Goal: Contribute content

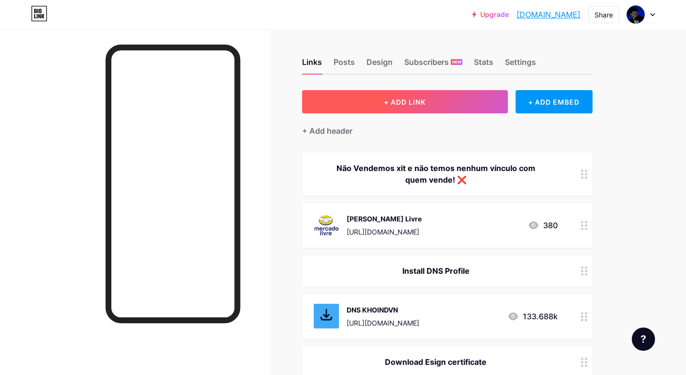
click at [409, 101] on span "+ ADD LINK" at bounding box center [405, 102] width 42 height 8
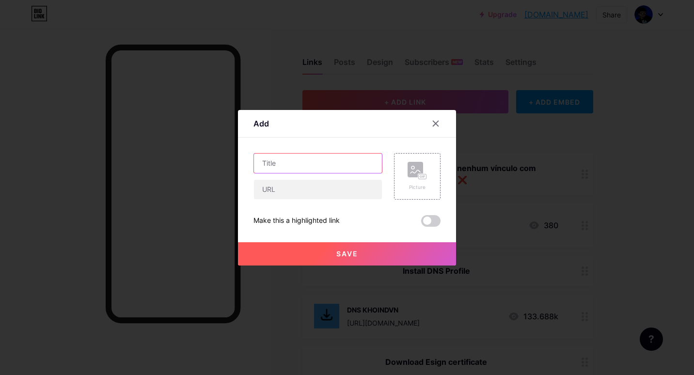
click at [309, 168] on input "text" at bounding box center [318, 163] width 128 height 19
paste input "[URL][DOMAIN_NAME]"
type input "[URL][DOMAIN_NAME]"
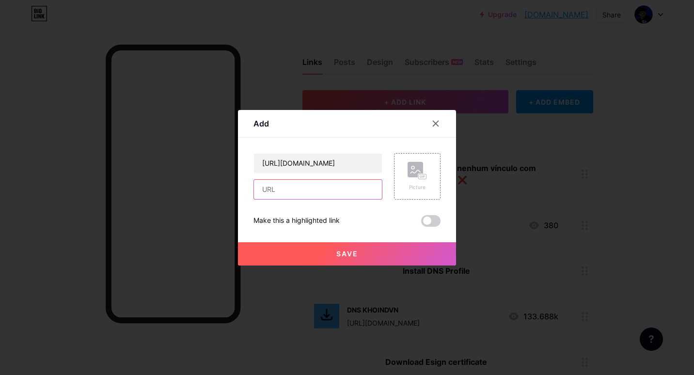
click at [329, 187] on input "text" at bounding box center [318, 189] width 128 height 19
paste input "[URL][DOMAIN_NAME]"
type input "[URL][DOMAIN_NAME]"
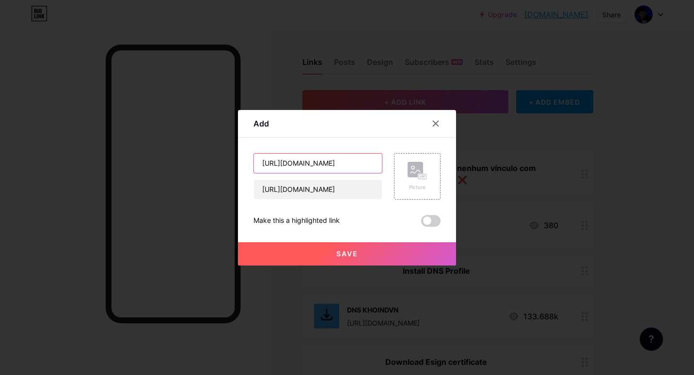
drag, startPoint x: 354, startPoint y: 165, endPoint x: -2, endPoint y: 109, distance: 359.8
type input "U"
type input "SCARLET APP"
click at [421, 178] on rect at bounding box center [422, 176] width 8 height 5
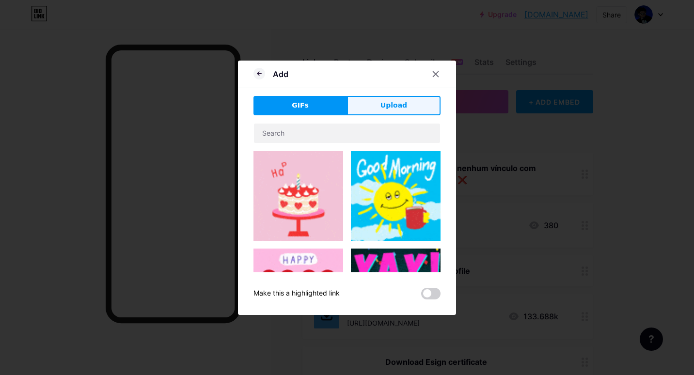
click at [390, 104] on span "Upload" at bounding box center [393, 105] width 27 height 10
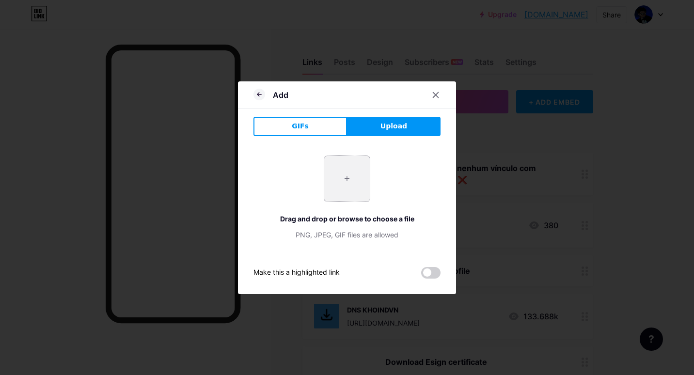
click at [344, 185] on input "file" at bounding box center [347, 179] width 46 height 46
type input "C:\fakepath\ODF.png"
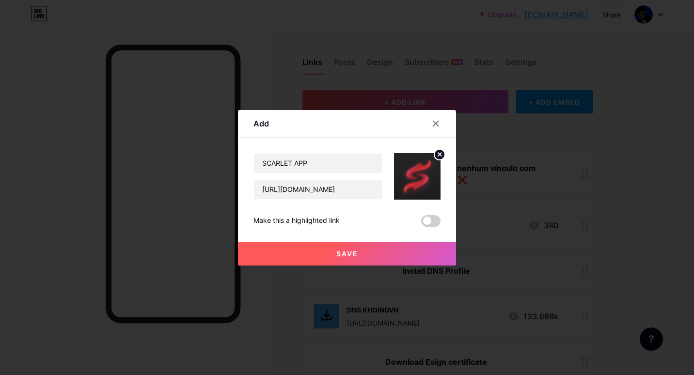
click at [346, 251] on span "Save" at bounding box center [347, 253] width 22 height 8
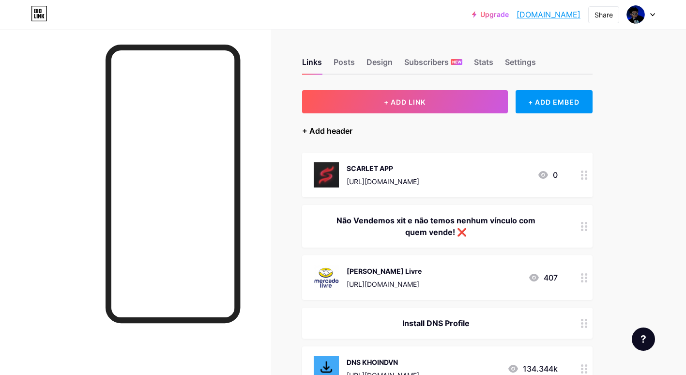
click at [332, 132] on div "+ Add header" at bounding box center [327, 131] width 50 height 12
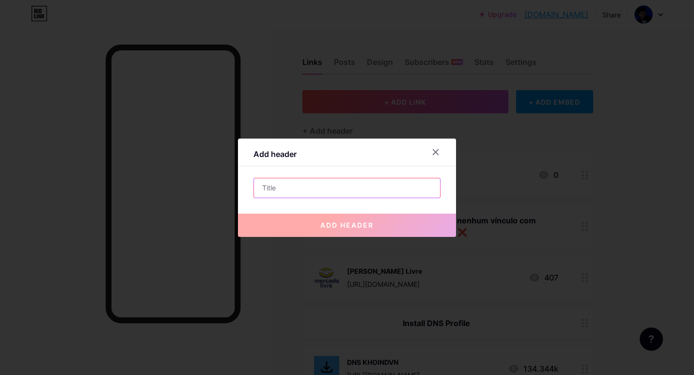
click at [290, 188] on input "text" at bounding box center [347, 187] width 186 height 19
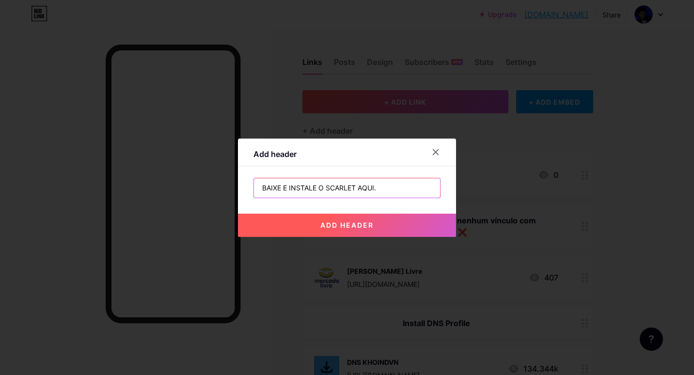
type input "BAIXE E INSTALE O SCARLET AQUI."
click at [336, 227] on span "add header" at bounding box center [346, 225] width 53 height 8
